Goal: Check status: Check status

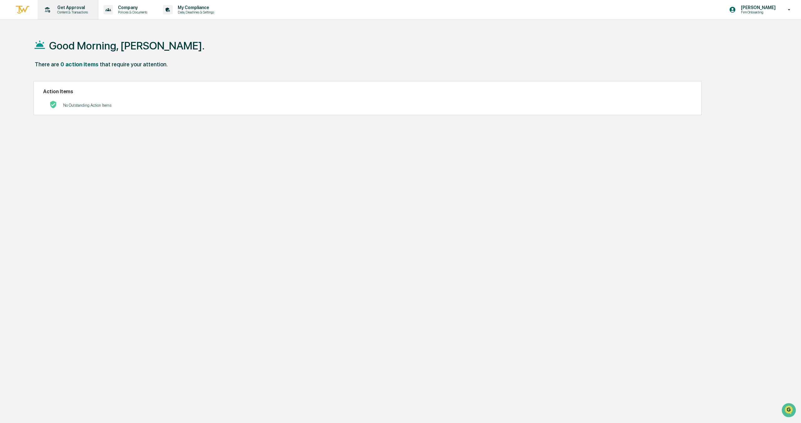
click at [75, 9] on p "Get Approval" at bounding box center [71, 7] width 39 height 5
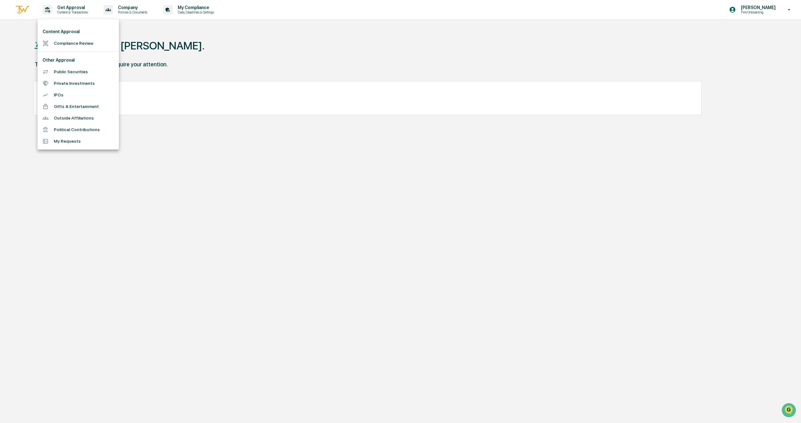
click at [86, 46] on li "Compliance Review" at bounding box center [78, 44] width 81 height 12
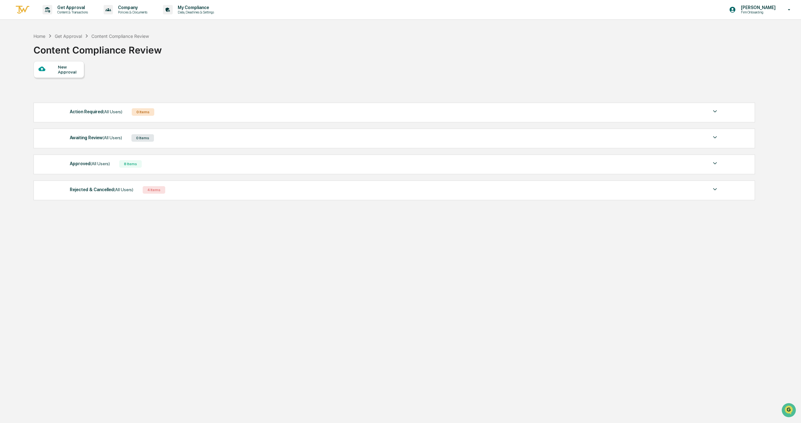
click at [102, 166] on span "(All Users)" at bounding box center [99, 163] width 19 height 5
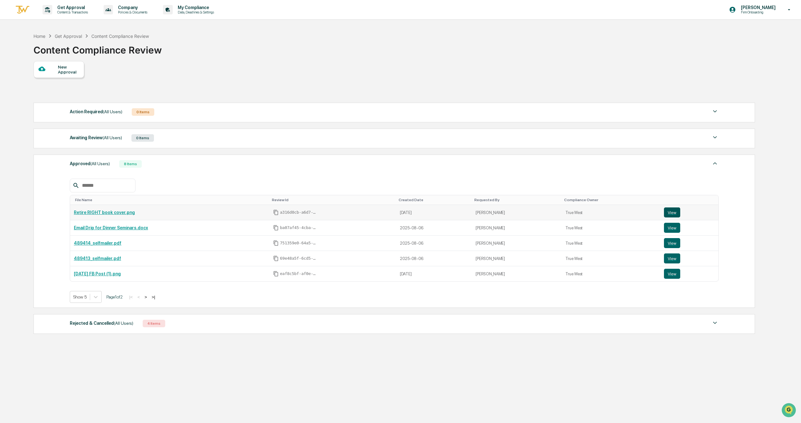
click at [675, 214] on button "View" at bounding box center [672, 212] width 16 height 10
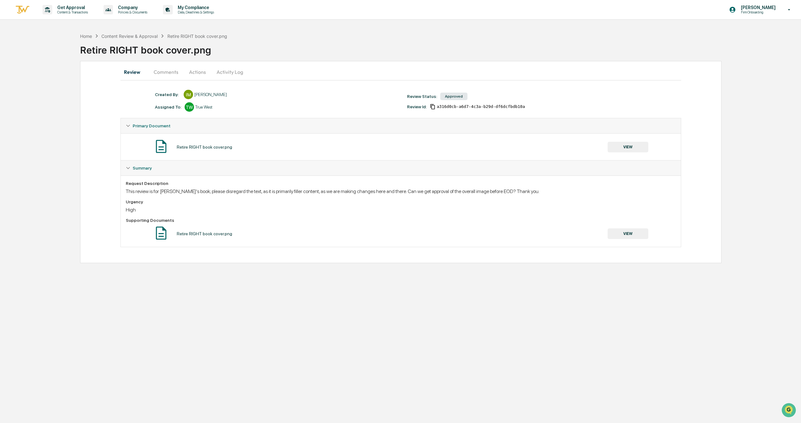
click at [173, 74] on button "Comments" at bounding box center [166, 71] width 35 height 15
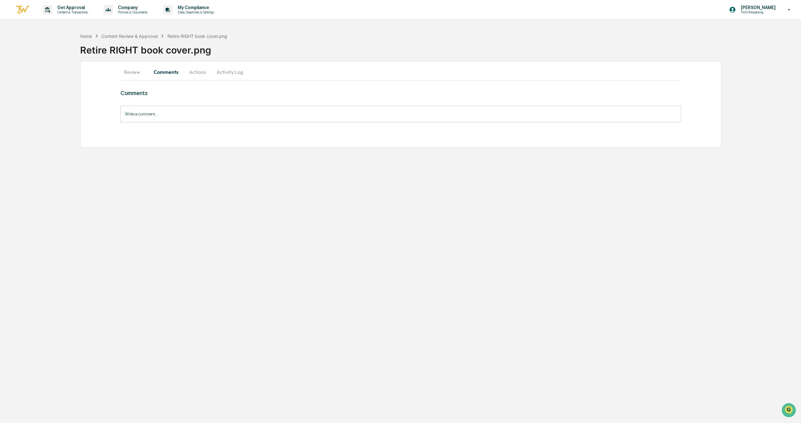
click at [196, 75] on button "Actions" at bounding box center [197, 71] width 28 height 15
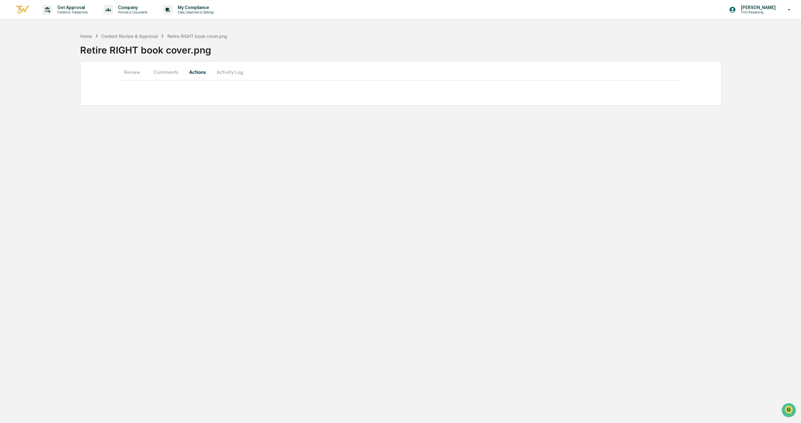
click at [230, 70] on button "Activity Log" at bounding box center [230, 71] width 37 height 15
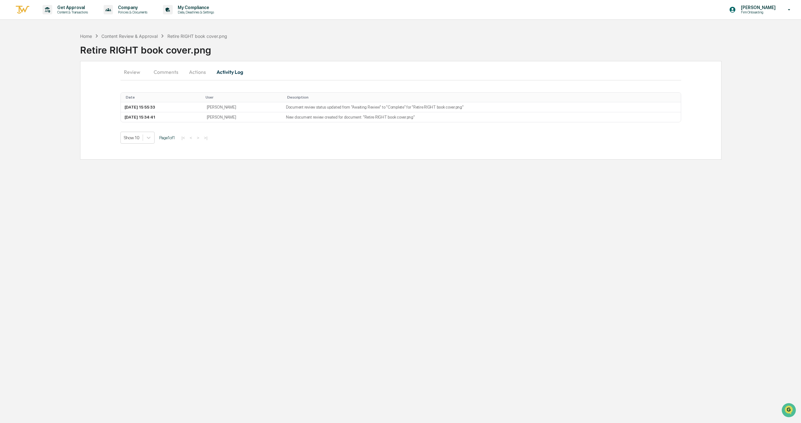
click at [130, 69] on button "Review" at bounding box center [134, 71] width 28 height 15
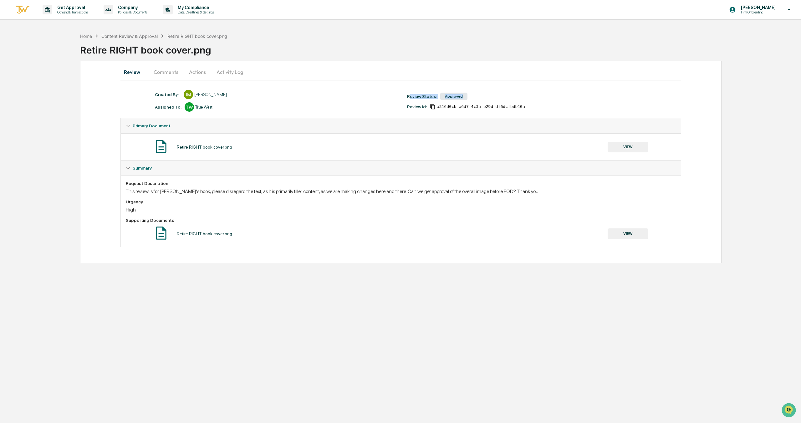
drag, startPoint x: 409, startPoint y: 96, endPoint x: 470, endPoint y: 94, distance: 61.7
click at [470, 94] on div "Review Status: Approved" at bounding box center [530, 96] width 252 height 9
click at [543, 91] on div "Created By: ‎ ‎ IM Ian Maryott Assigned To: TW True West Review Status: Approve…" at bounding box center [404, 101] width 504 height 22
